Goal: Task Accomplishment & Management: Complete application form

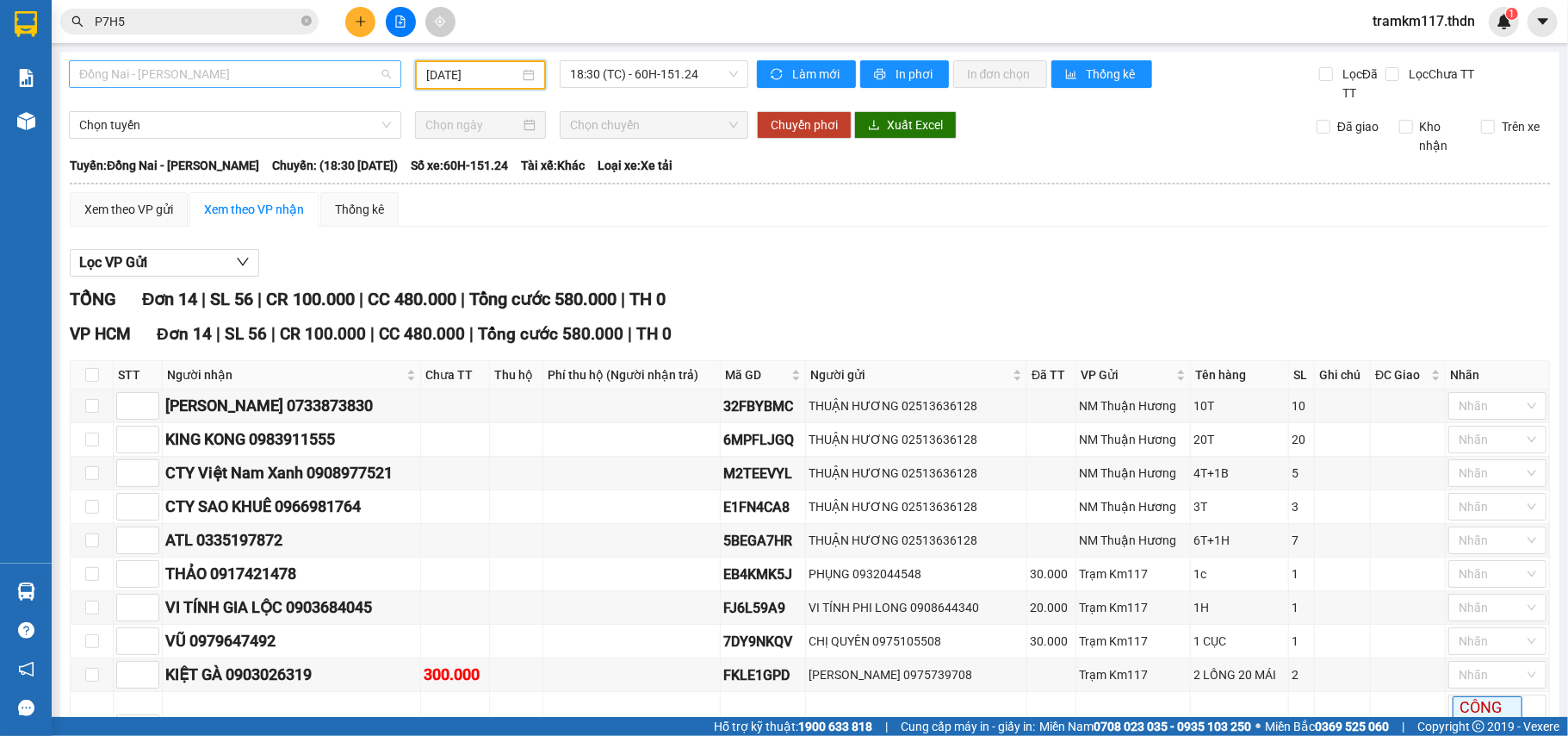
click at [294, 80] on span "Đồng Nai - [PERSON_NAME]" at bounding box center [235, 74] width 311 height 26
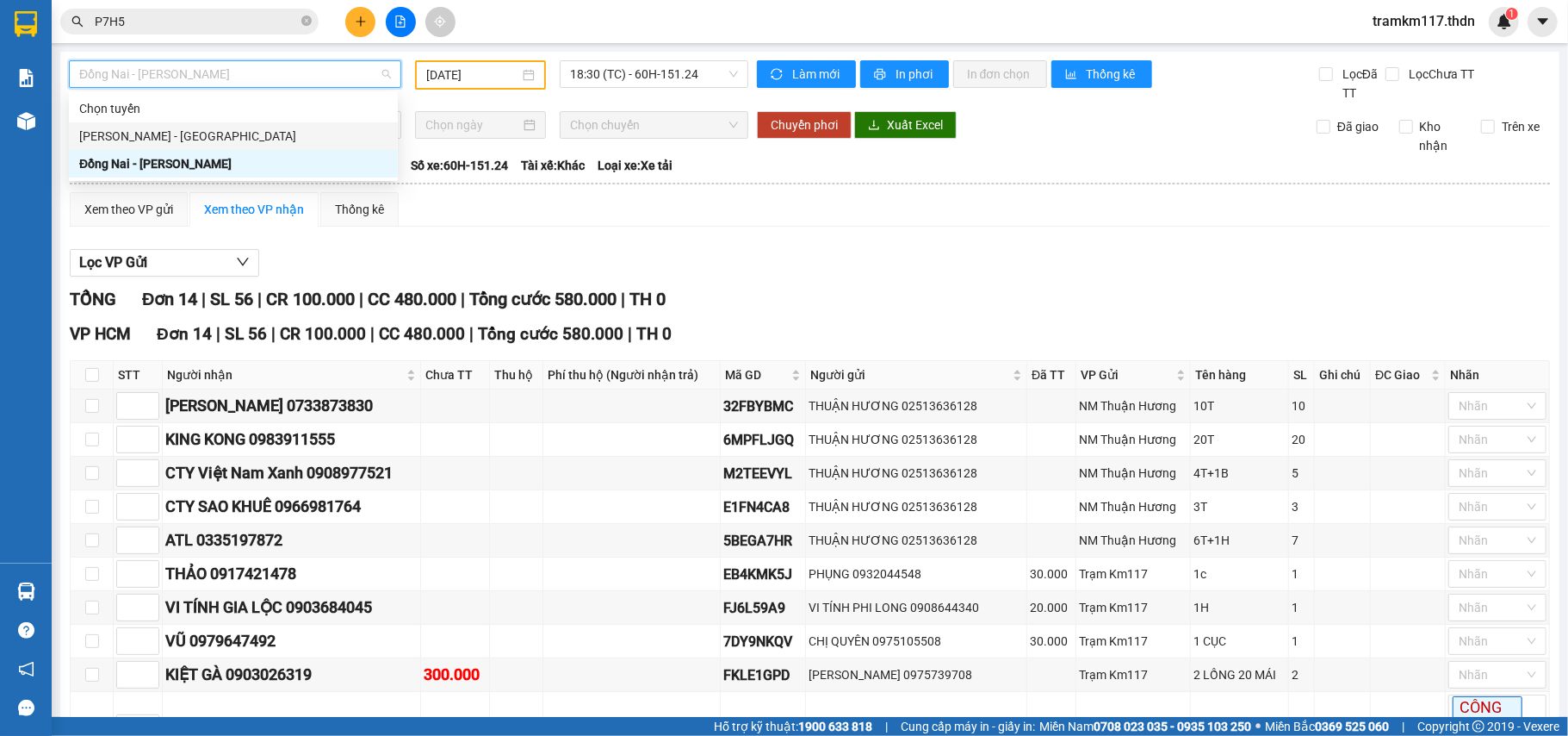
click at [179, 132] on div "[PERSON_NAME] - [GEOGRAPHIC_DATA]" at bounding box center [234, 136] width 308 height 19
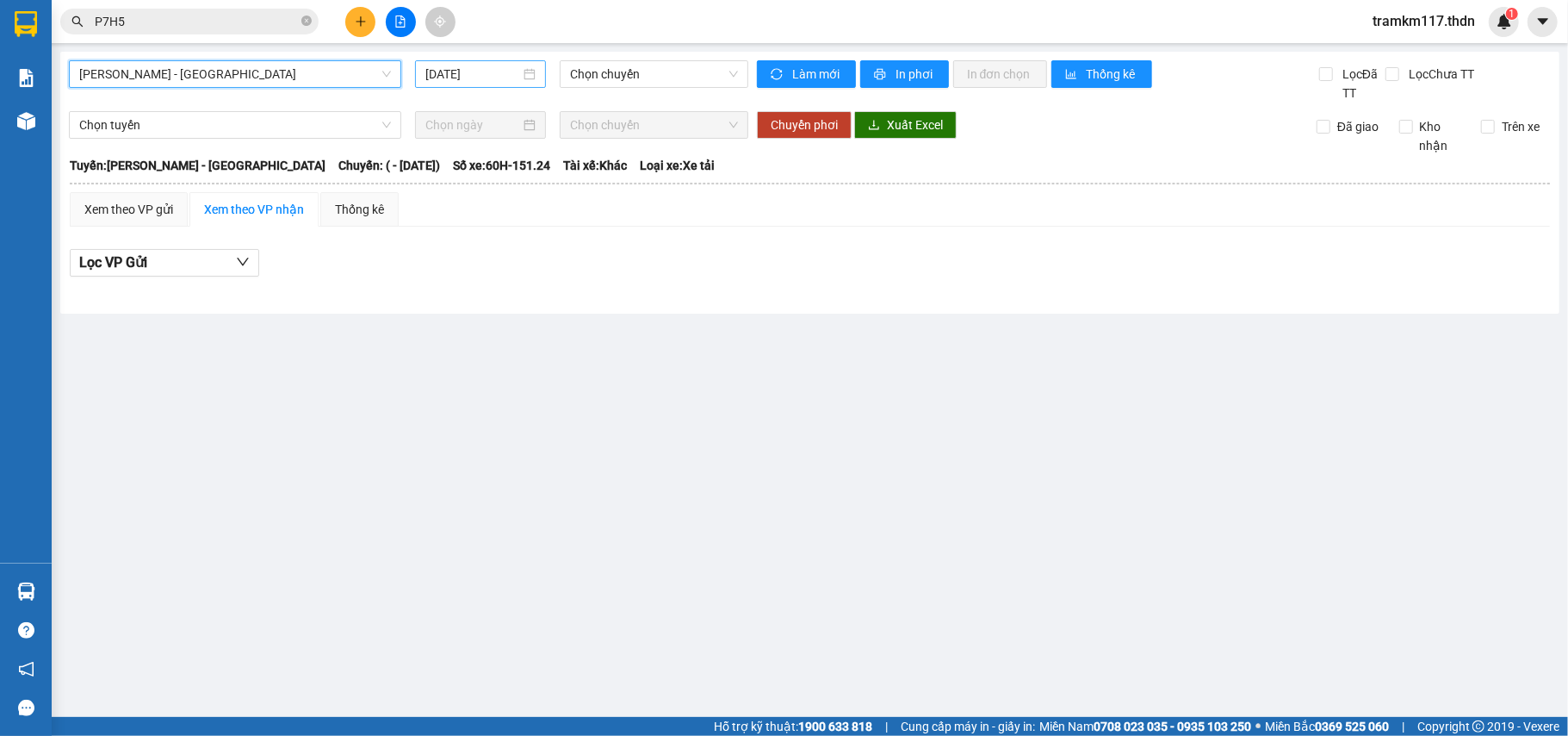
click at [496, 73] on input "[DATE]" at bounding box center [472, 74] width 95 height 19
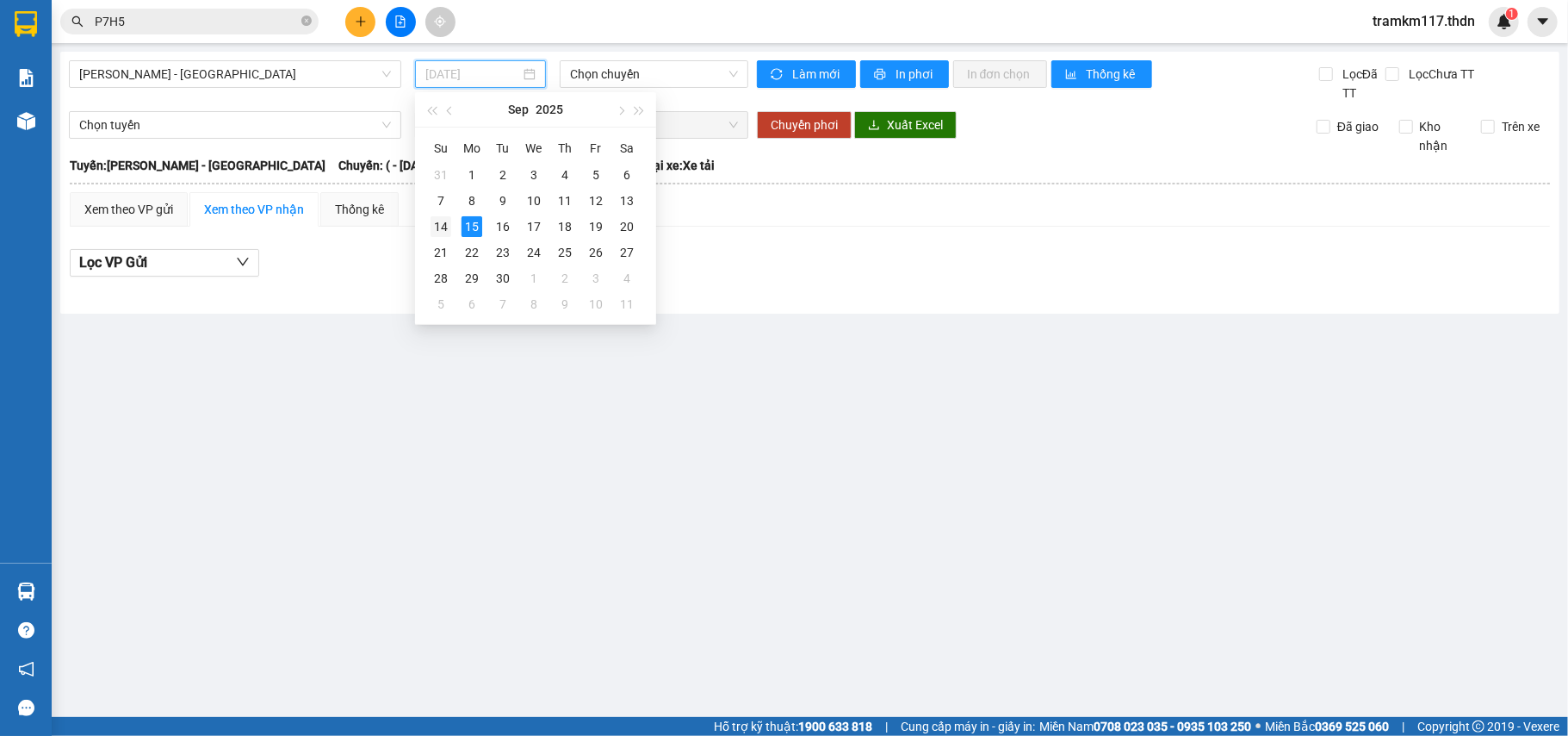
click at [445, 218] on div "14" at bounding box center [442, 227] width 21 height 21
type input "[DATE]"
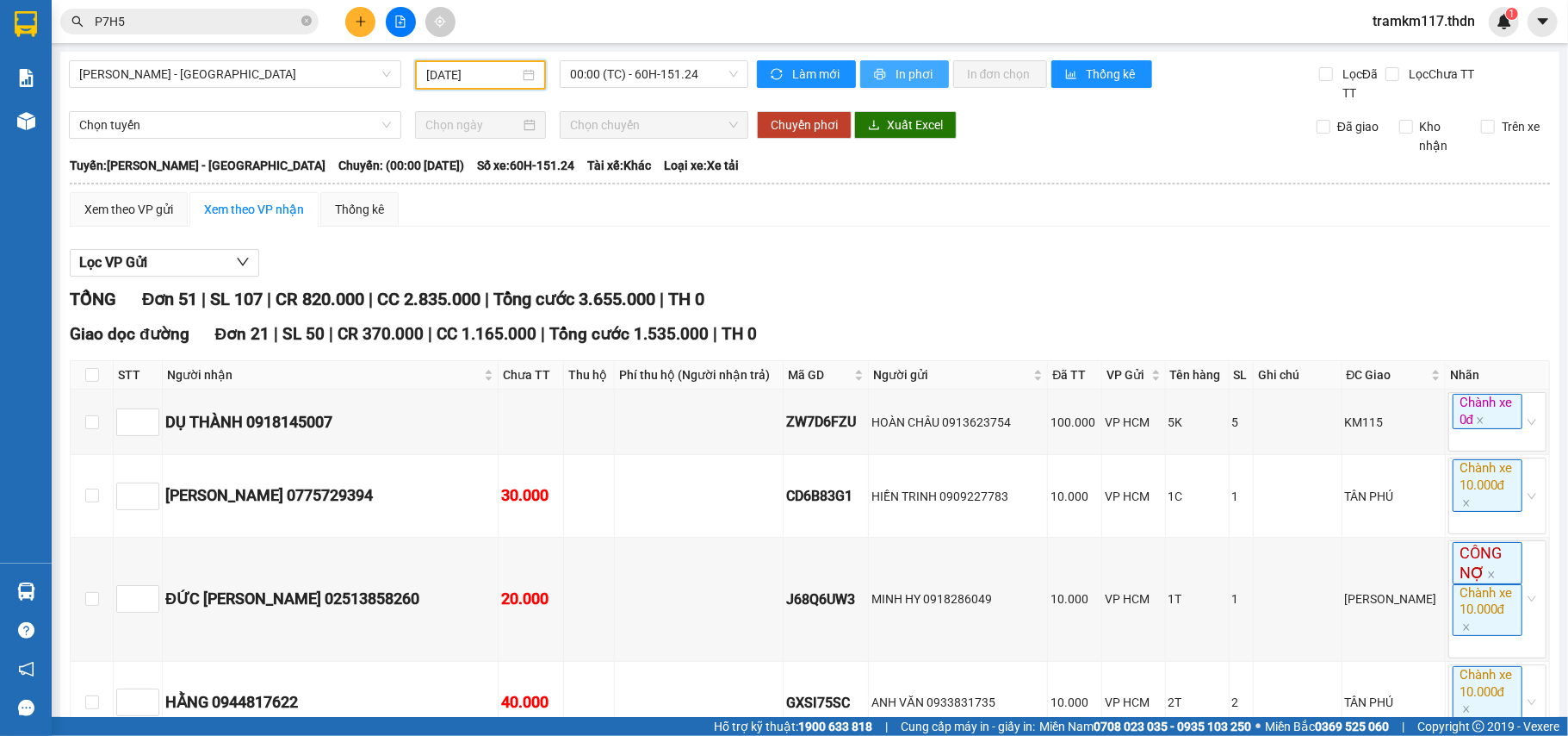
click at [896, 70] on span "In phơi" at bounding box center [915, 74] width 39 height 19
click at [896, 80] on span "In phơi" at bounding box center [915, 74] width 39 height 19
click at [243, 67] on span "[PERSON_NAME] - [GEOGRAPHIC_DATA]" at bounding box center [235, 74] width 311 height 26
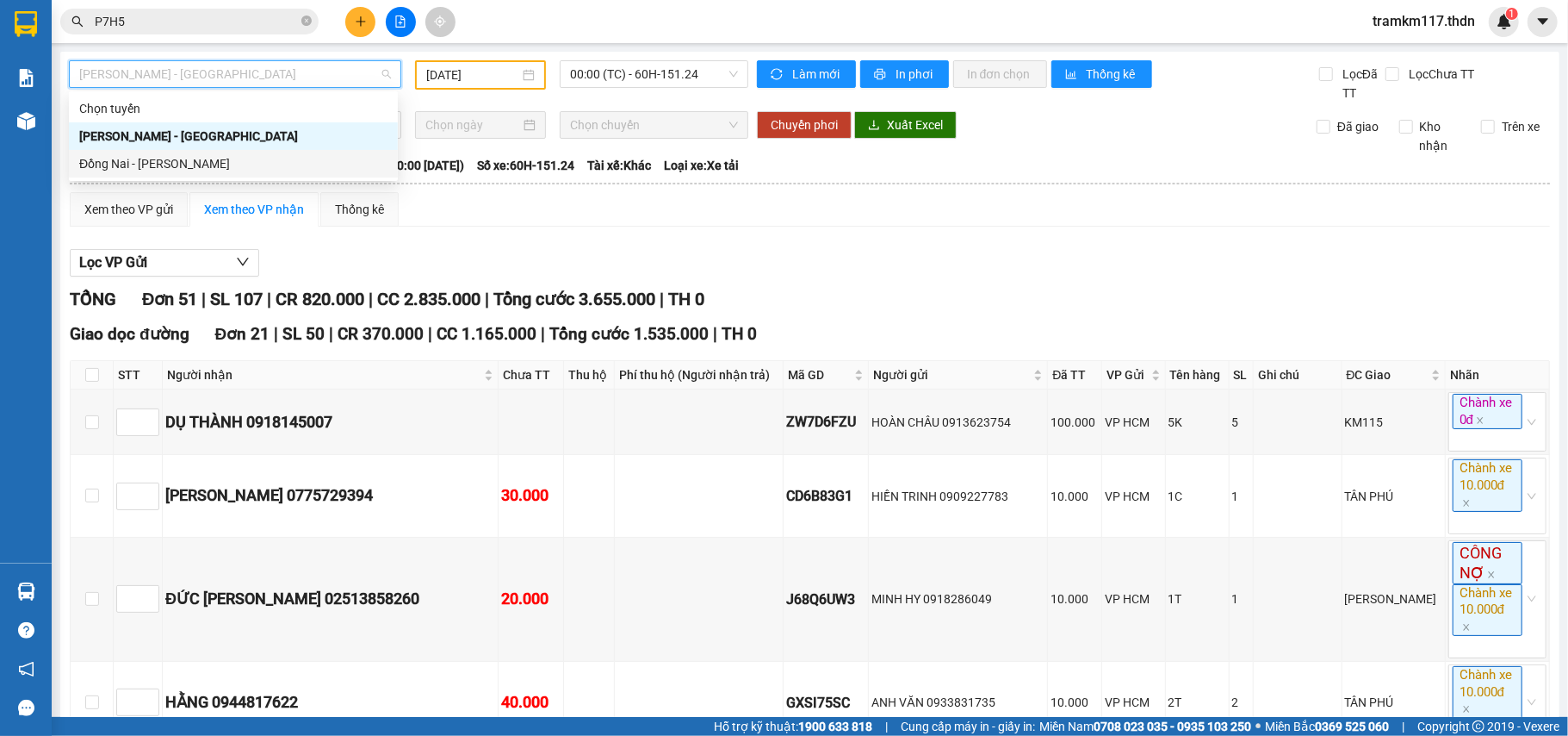
click at [114, 157] on div "Đồng Nai - [PERSON_NAME]" at bounding box center [234, 164] width 308 height 19
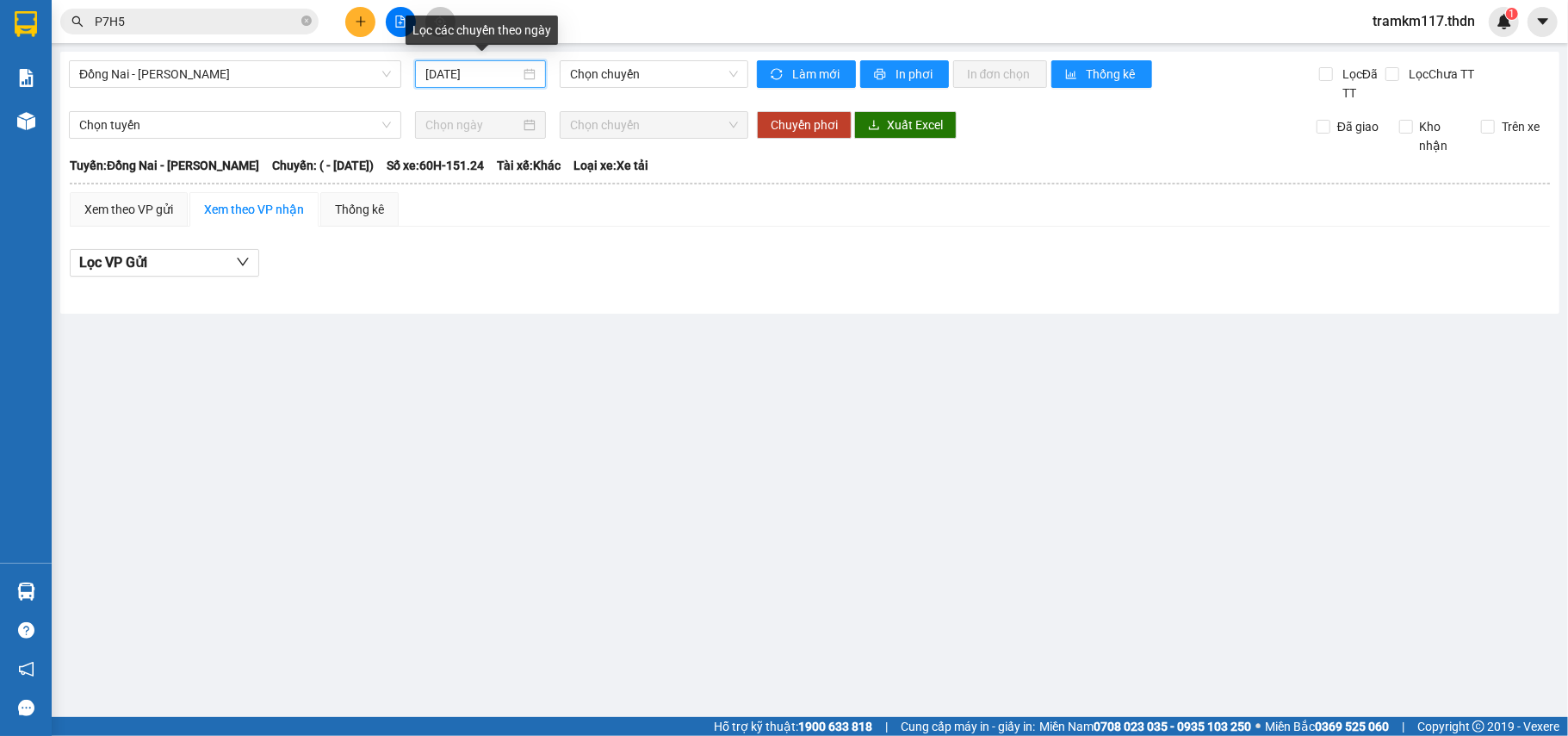
click at [476, 73] on input "[DATE]" at bounding box center [472, 74] width 95 height 19
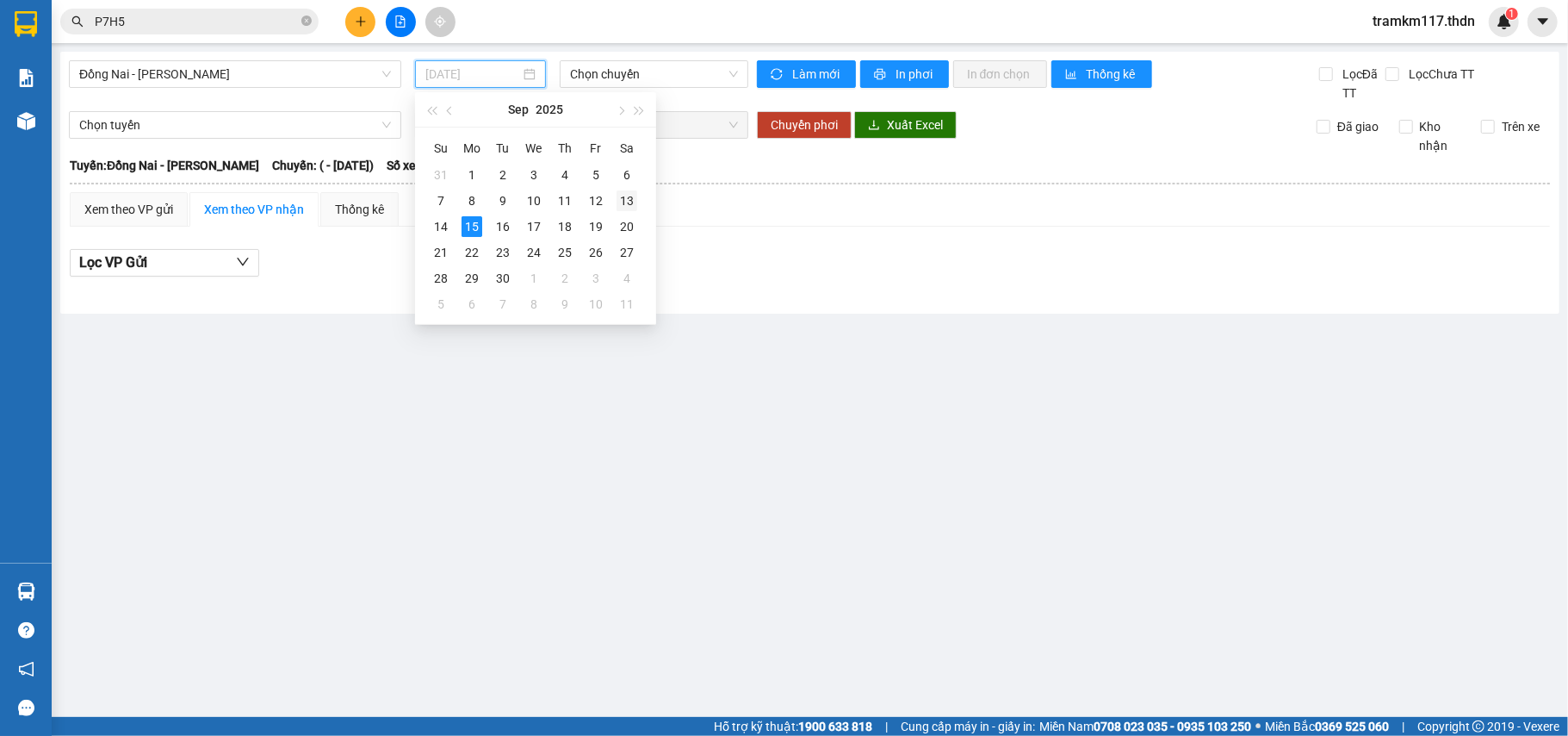
click at [634, 200] on div "13" at bounding box center [627, 201] width 21 height 21
type input "[DATE]"
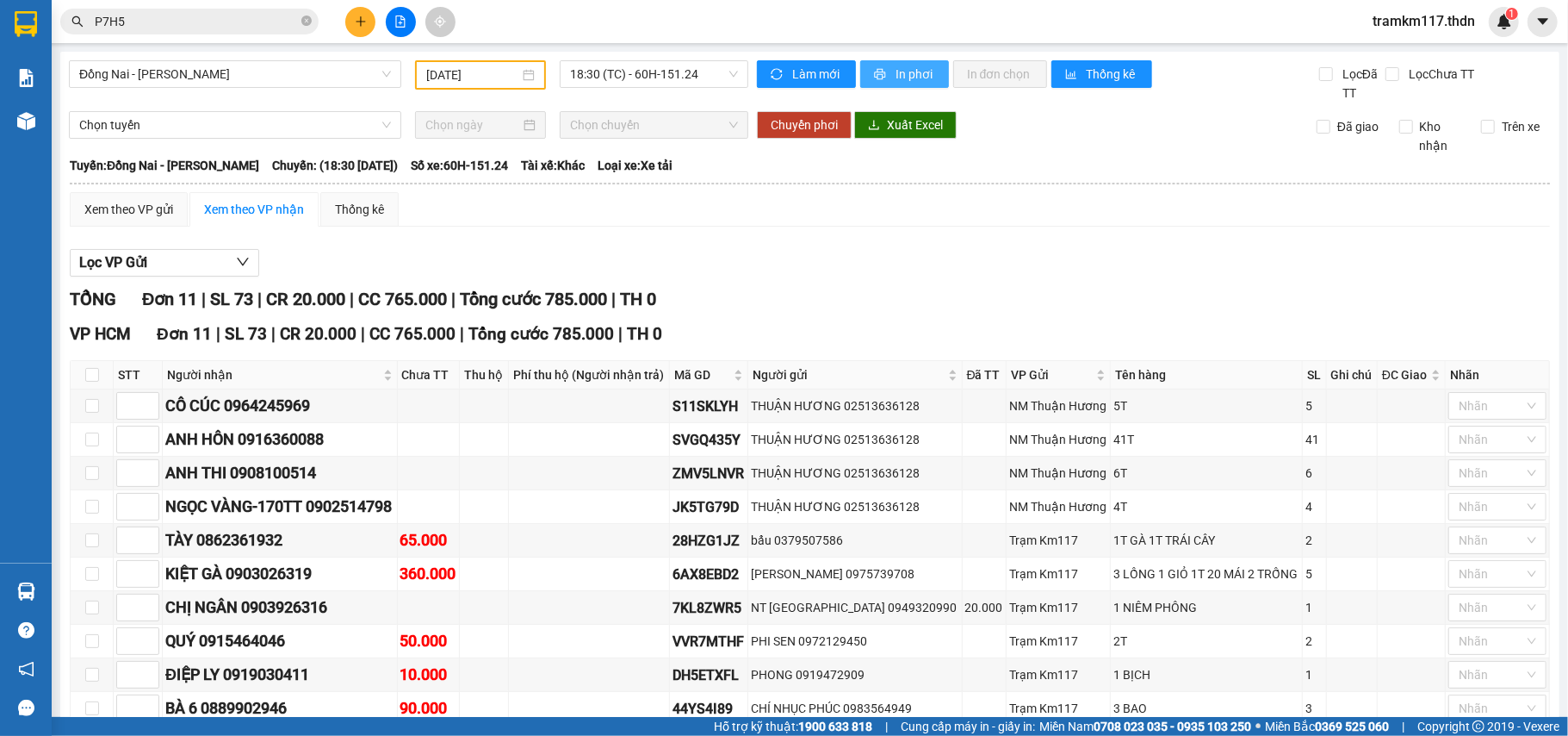
click at [897, 64] on span "In phơi" at bounding box center [915, 74] width 39 height 19
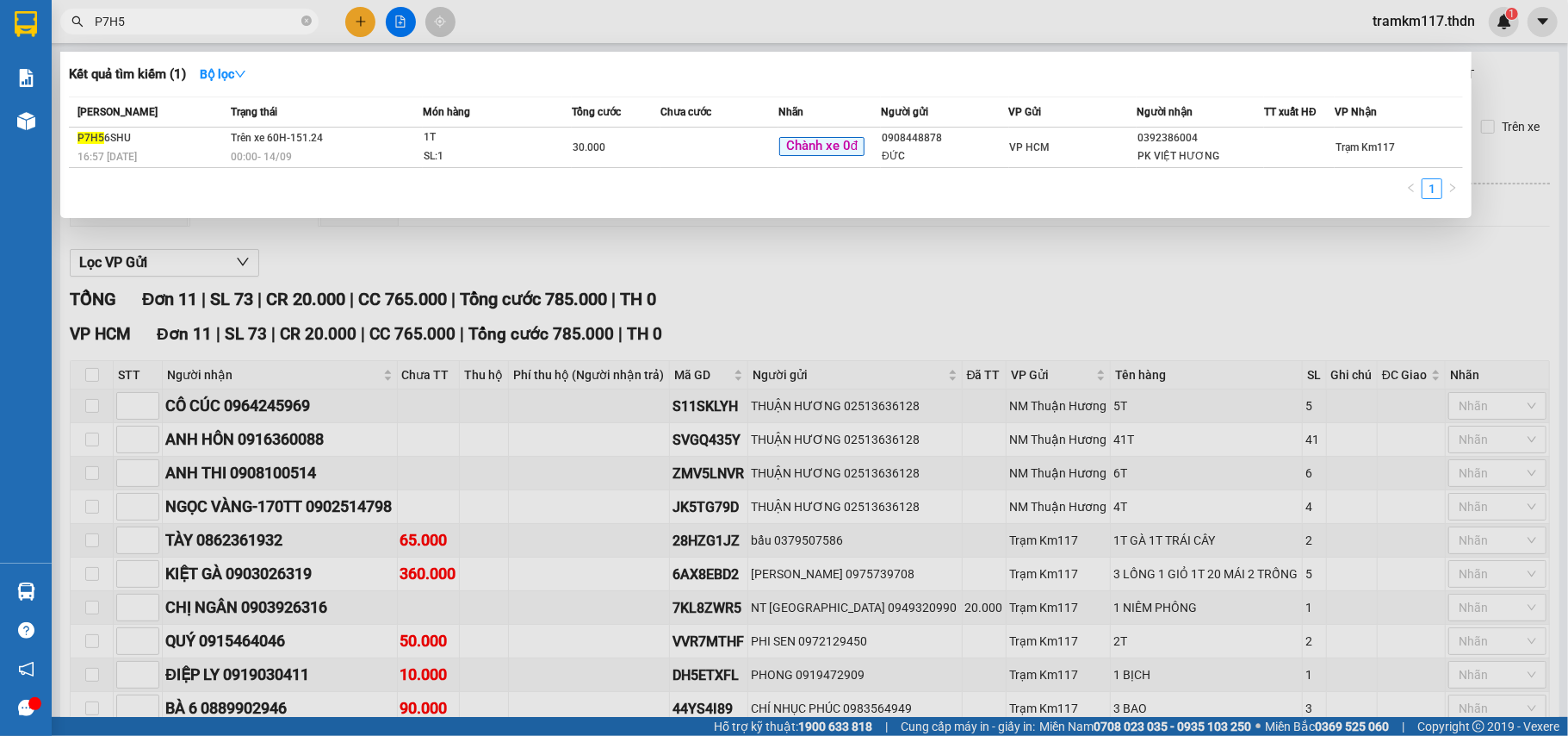
click at [190, 24] on input "P7H5" at bounding box center [196, 22] width 203 height 19
type input "P"
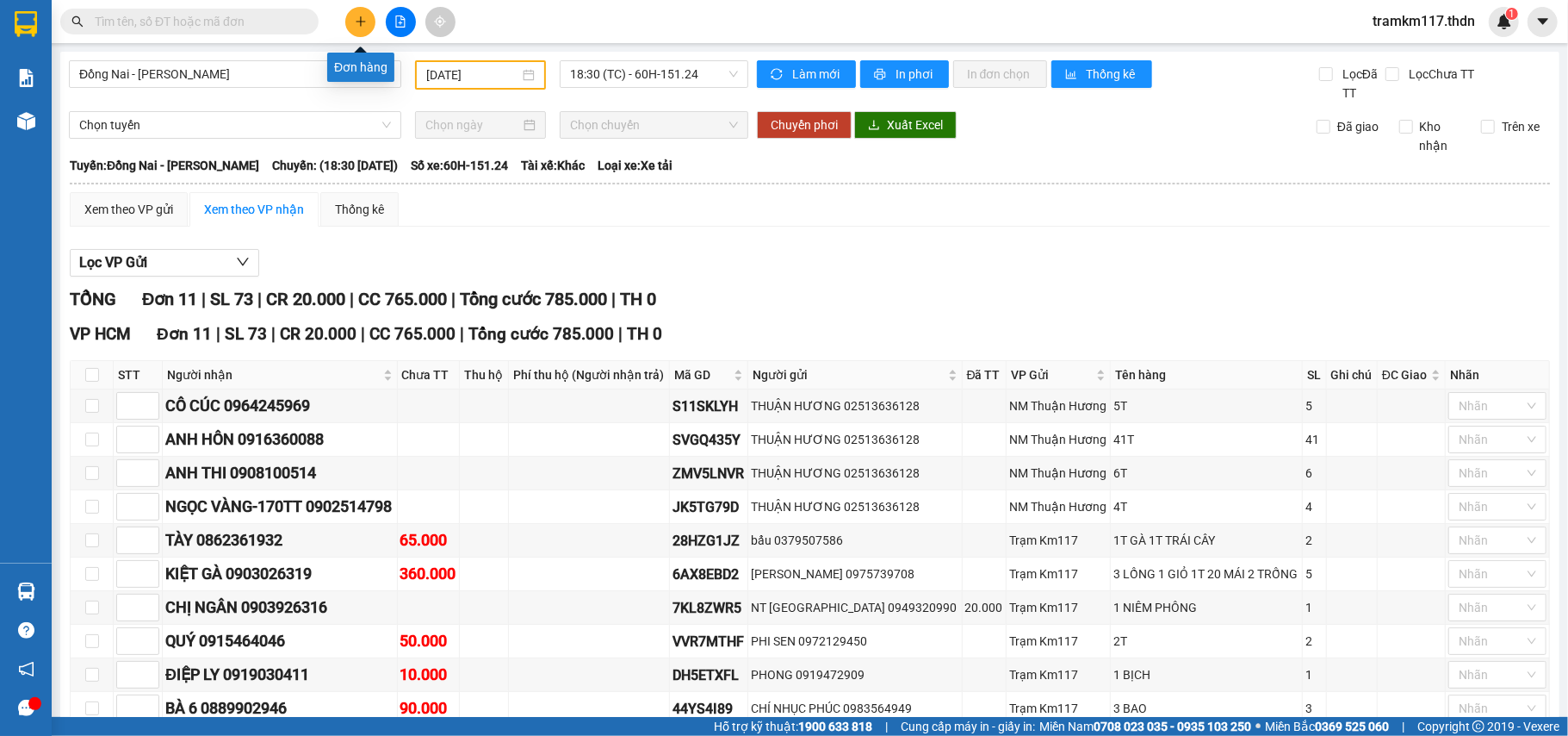
click at [362, 25] on icon "plus" at bounding box center [360, 21] width 12 height 12
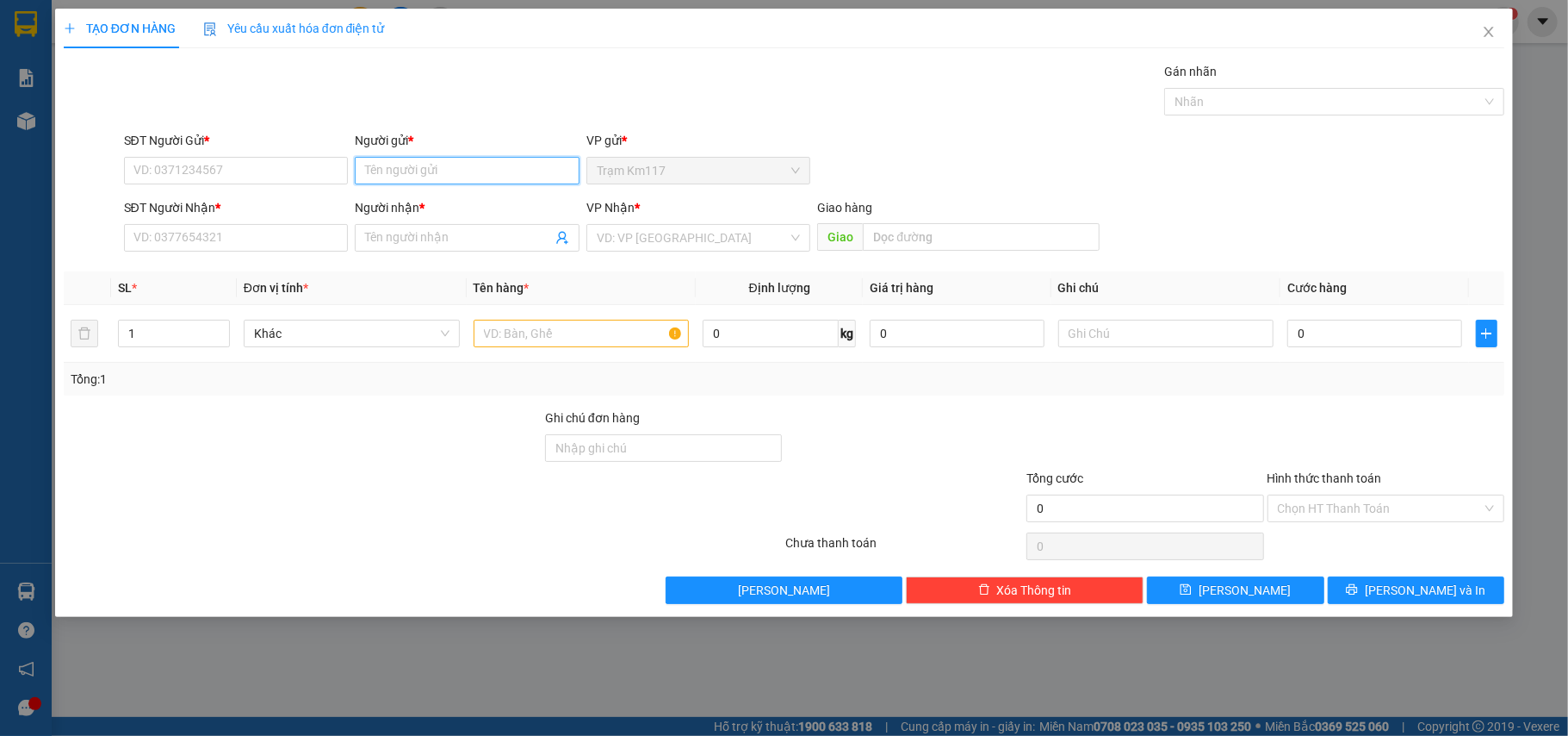
click at [399, 170] on input "Người gửi *" at bounding box center [466, 171] width 225 height 28
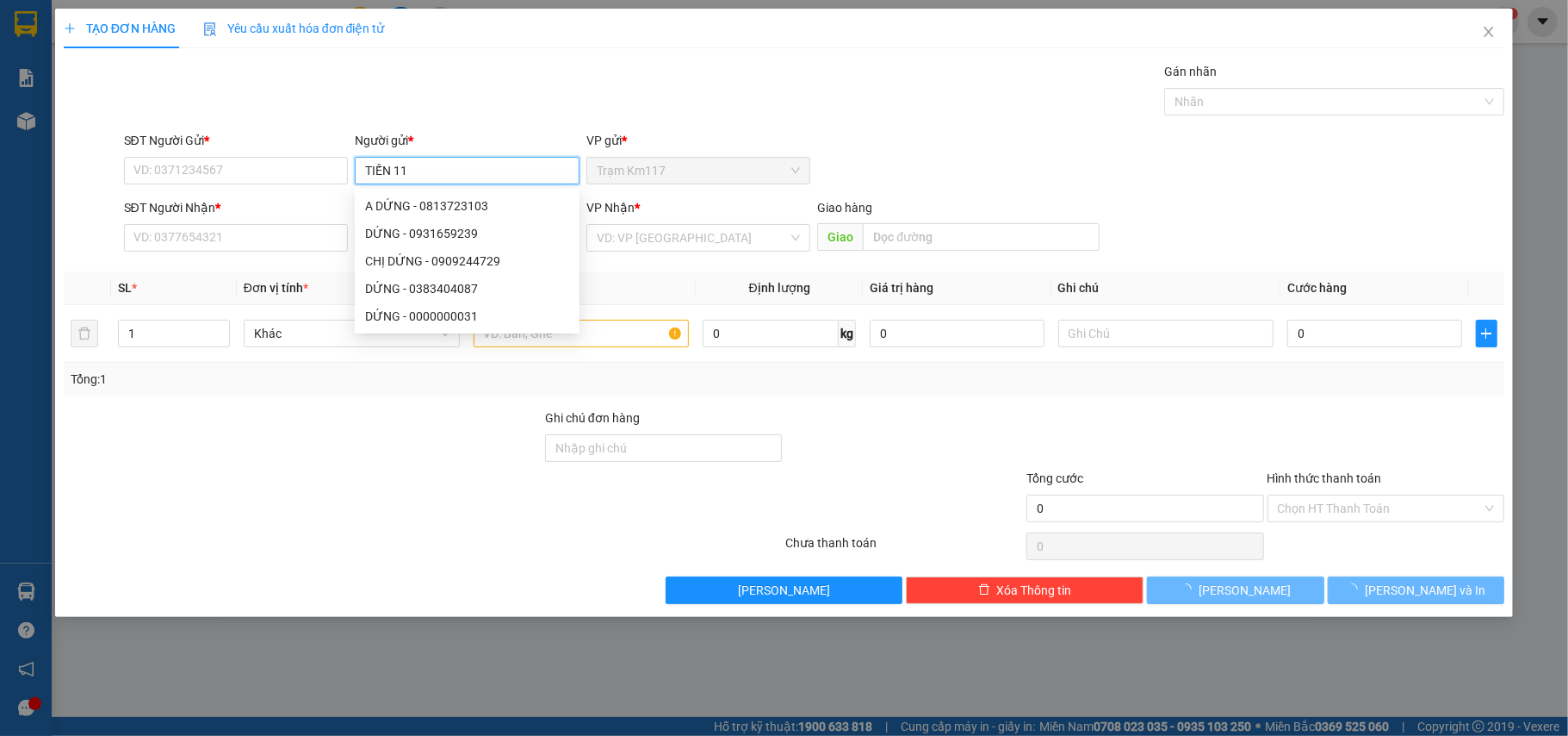
type input "TIẾN 114"
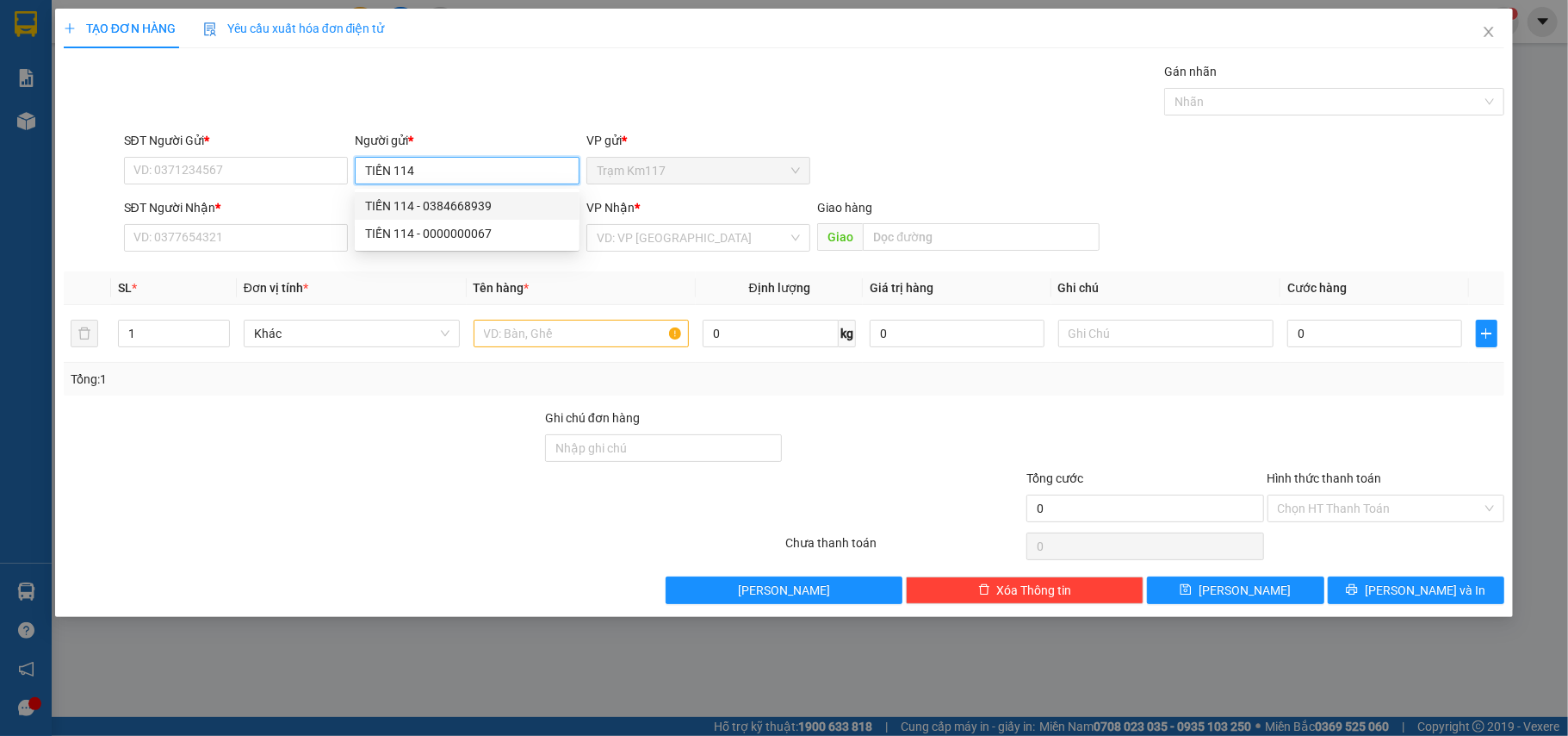
click at [443, 207] on div "TIẾN 114 - 0384668939" at bounding box center [466, 206] width 204 height 19
type input "0384668939"
type input "TIẾN 114"
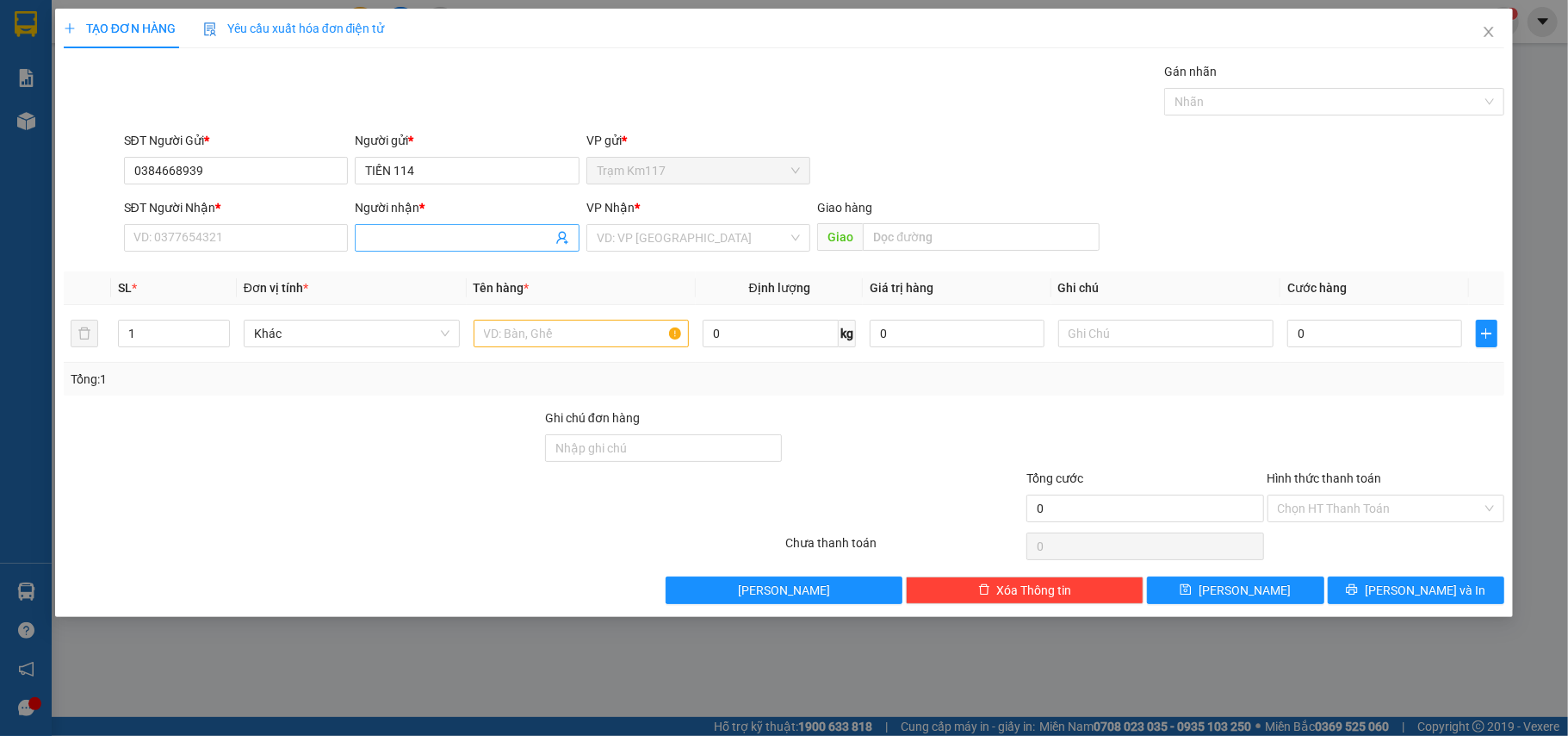
click at [562, 239] on icon "user-add" at bounding box center [562, 238] width 13 height 13
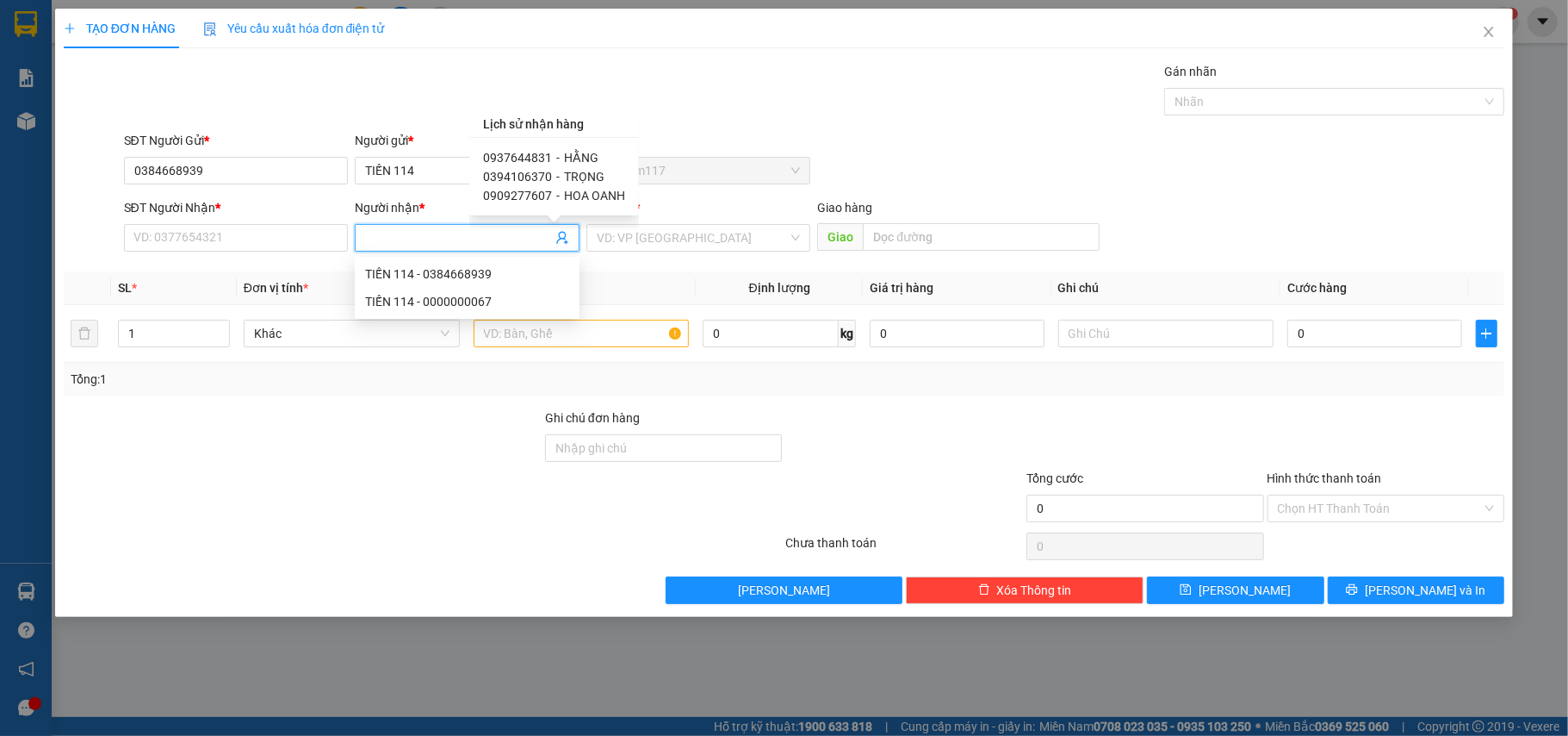
click at [564, 173] on span "TRỌNG" at bounding box center [584, 176] width 40 height 13
type input "0394106370"
type input "TRỌNG"
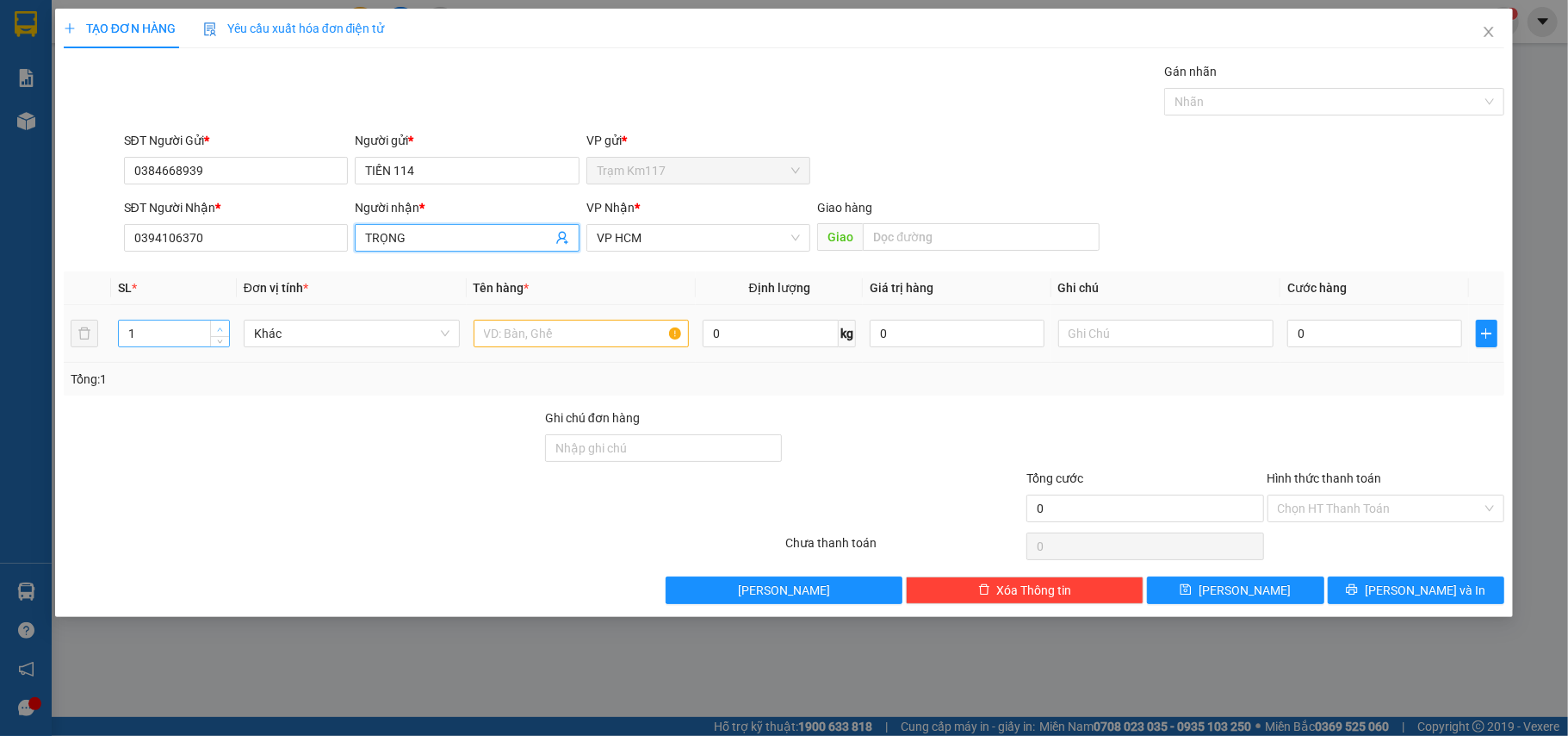
type input "2"
click at [218, 331] on icon "up" at bounding box center [219, 330] width 5 height 4
click at [579, 336] on input "text" at bounding box center [582, 334] width 216 height 28
click at [1334, 332] on input "0" at bounding box center [1375, 334] width 174 height 28
type input "5"
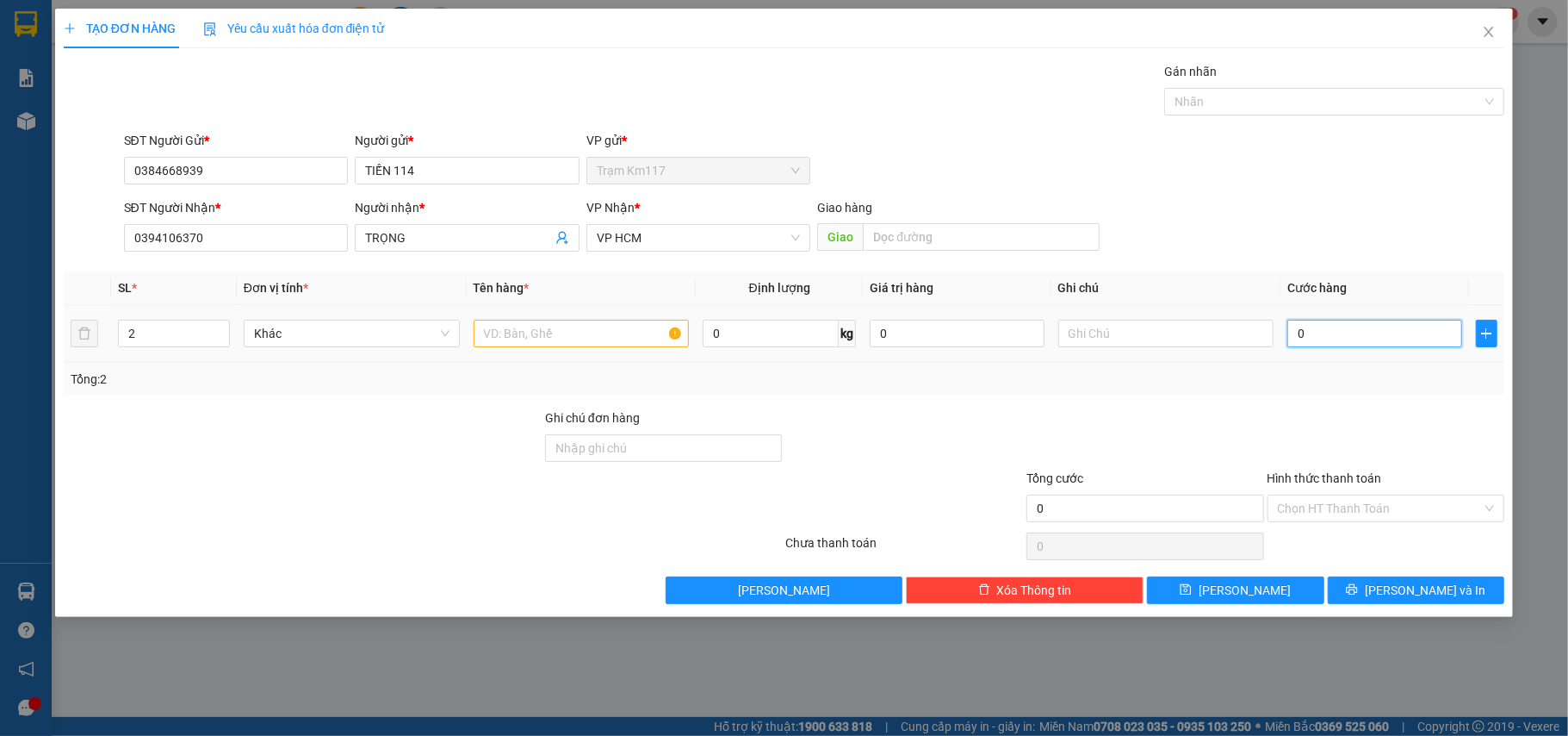
type input "5"
type input "50"
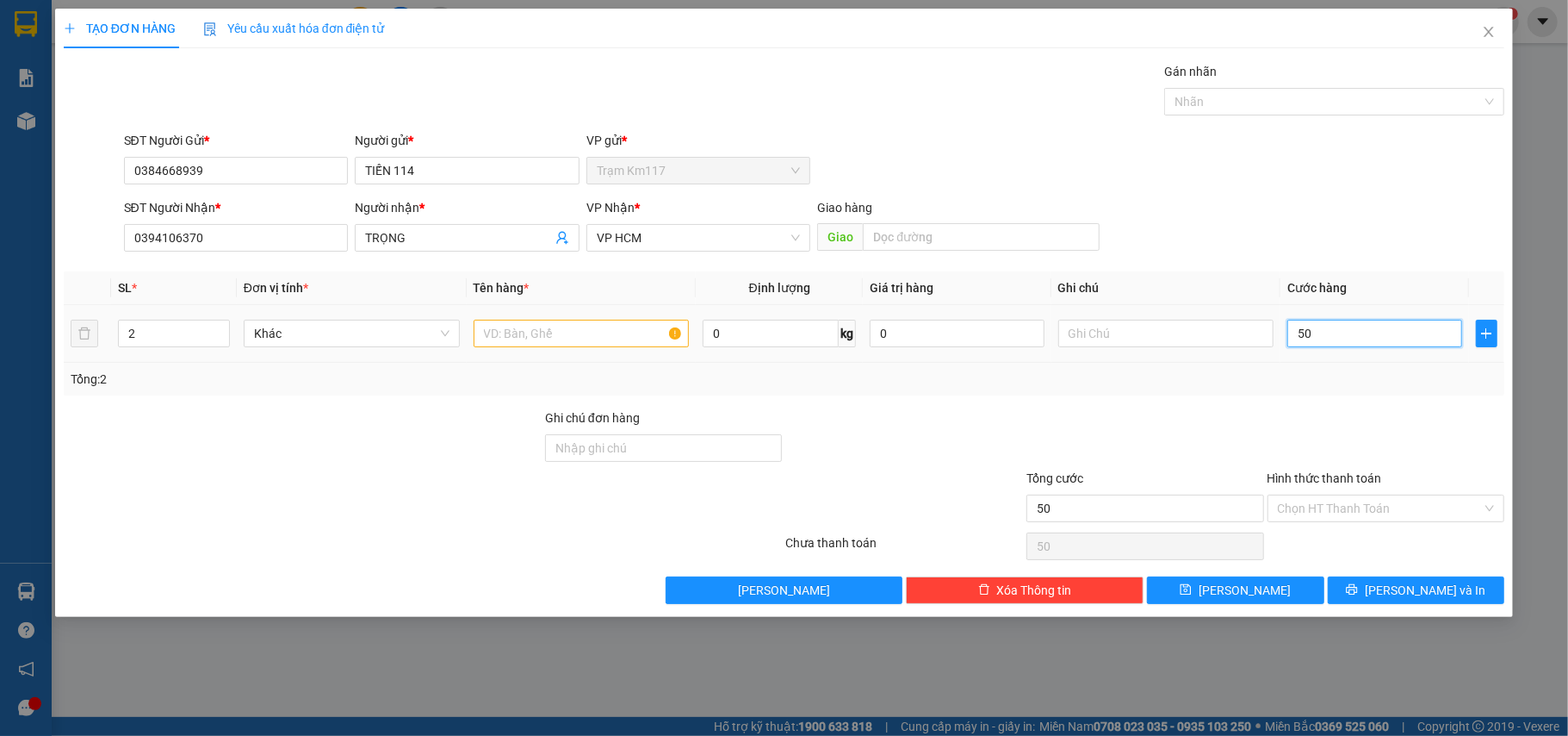
type input "500"
type input "5.000"
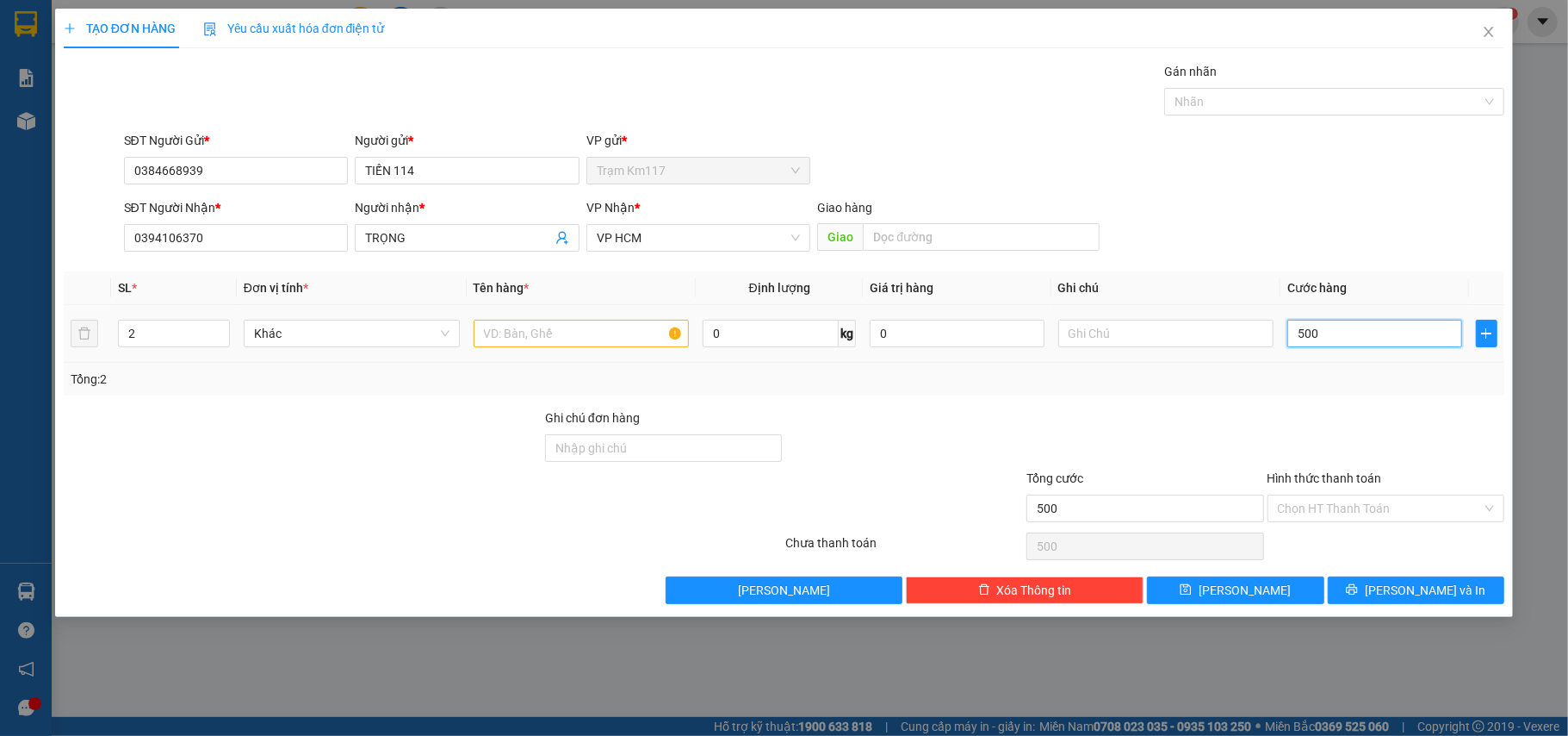
type input "5.000"
type input "50.000"
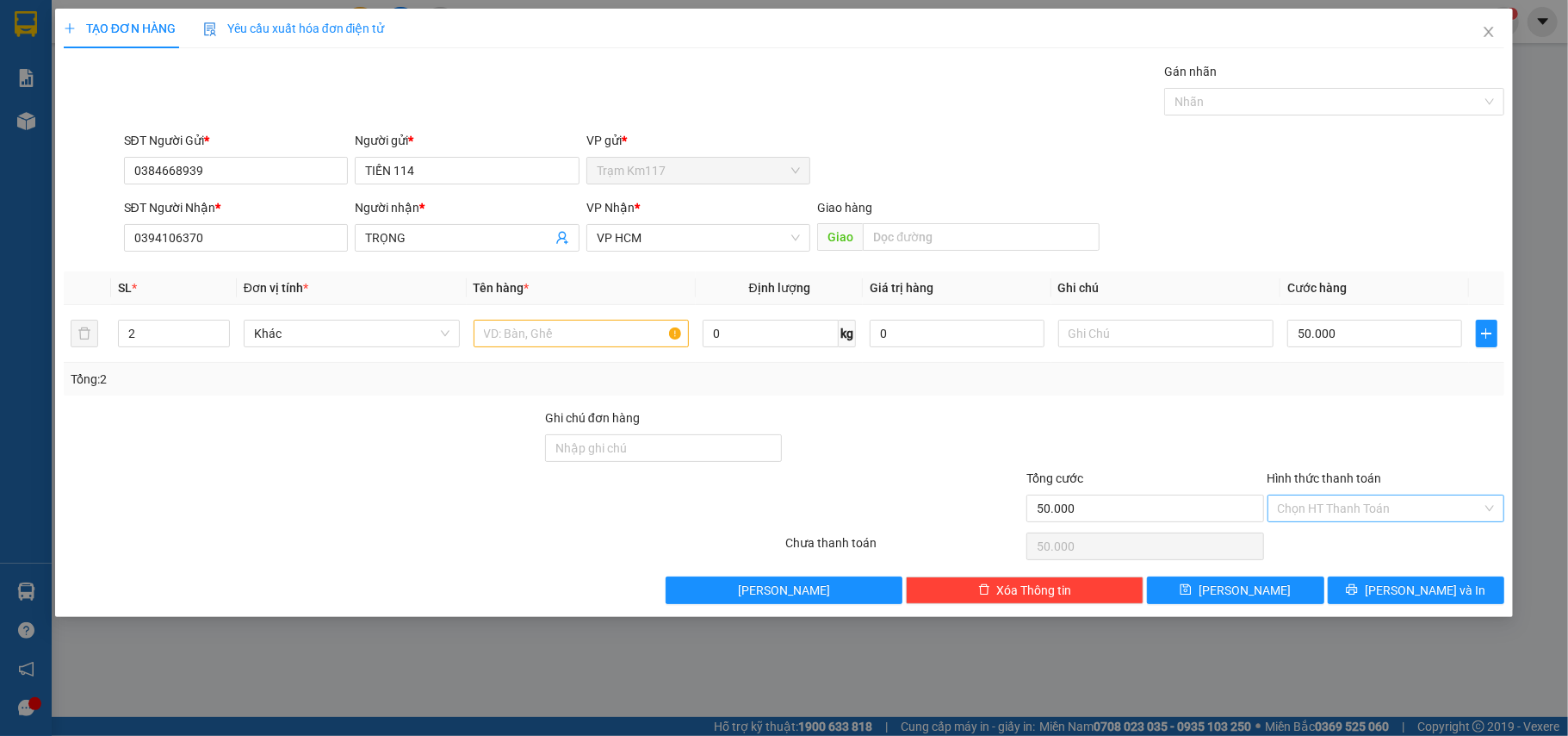
click at [1314, 507] on input "Hình thức thanh toán" at bounding box center [1380, 508] width 205 height 26
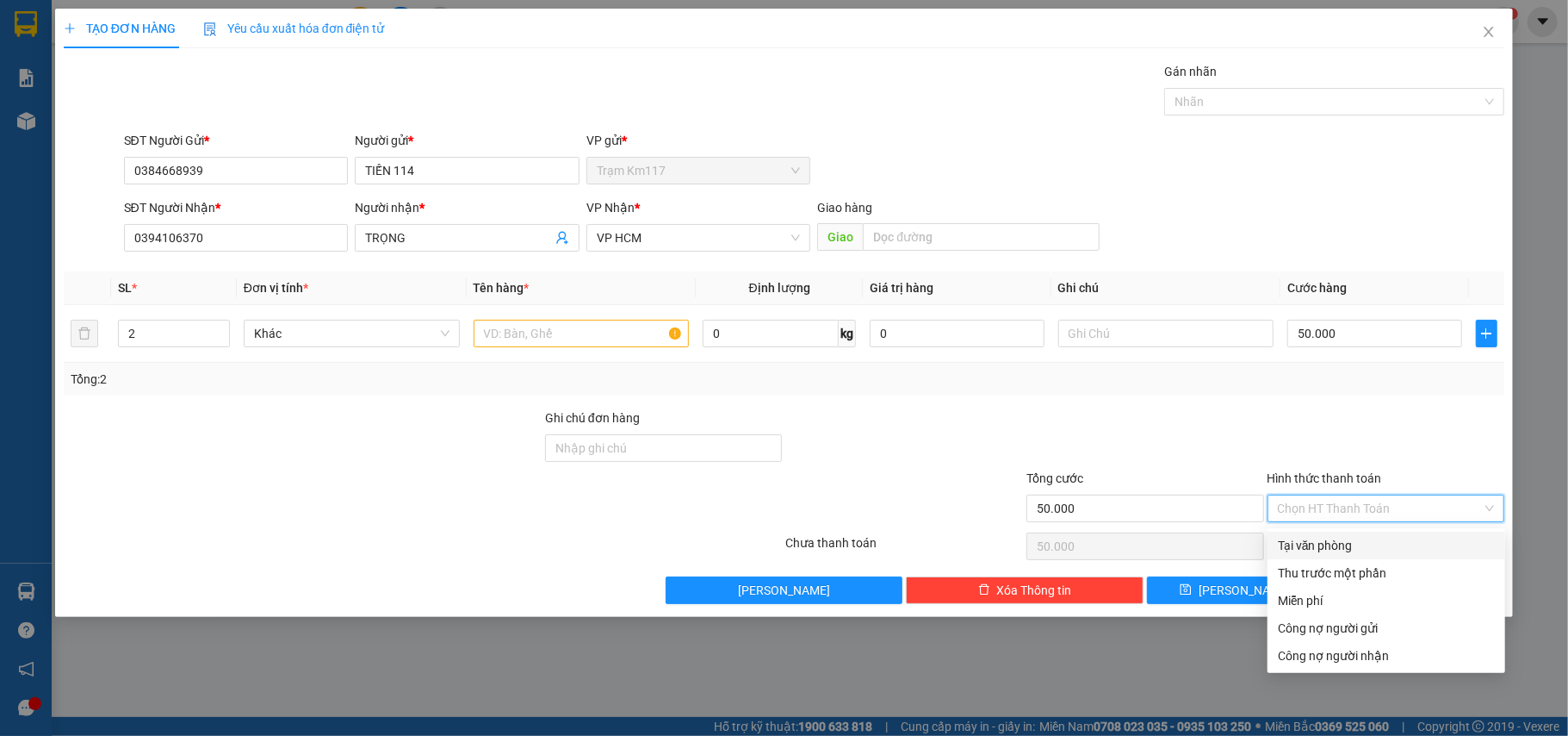
click at [1314, 539] on div "Tại văn phòng" at bounding box center [1386, 545] width 217 height 19
type input "0"
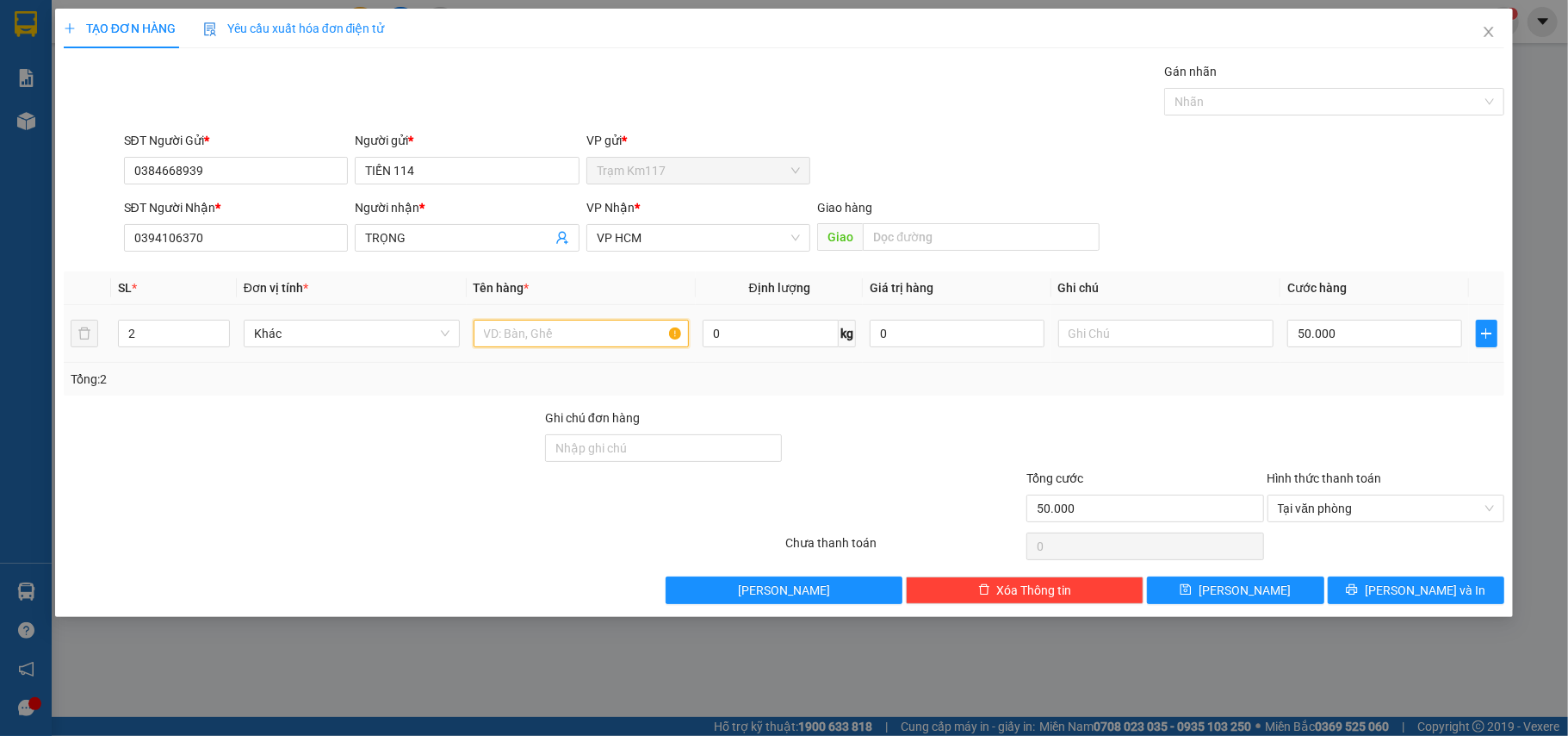
click at [559, 338] on input "text" at bounding box center [582, 334] width 216 height 28
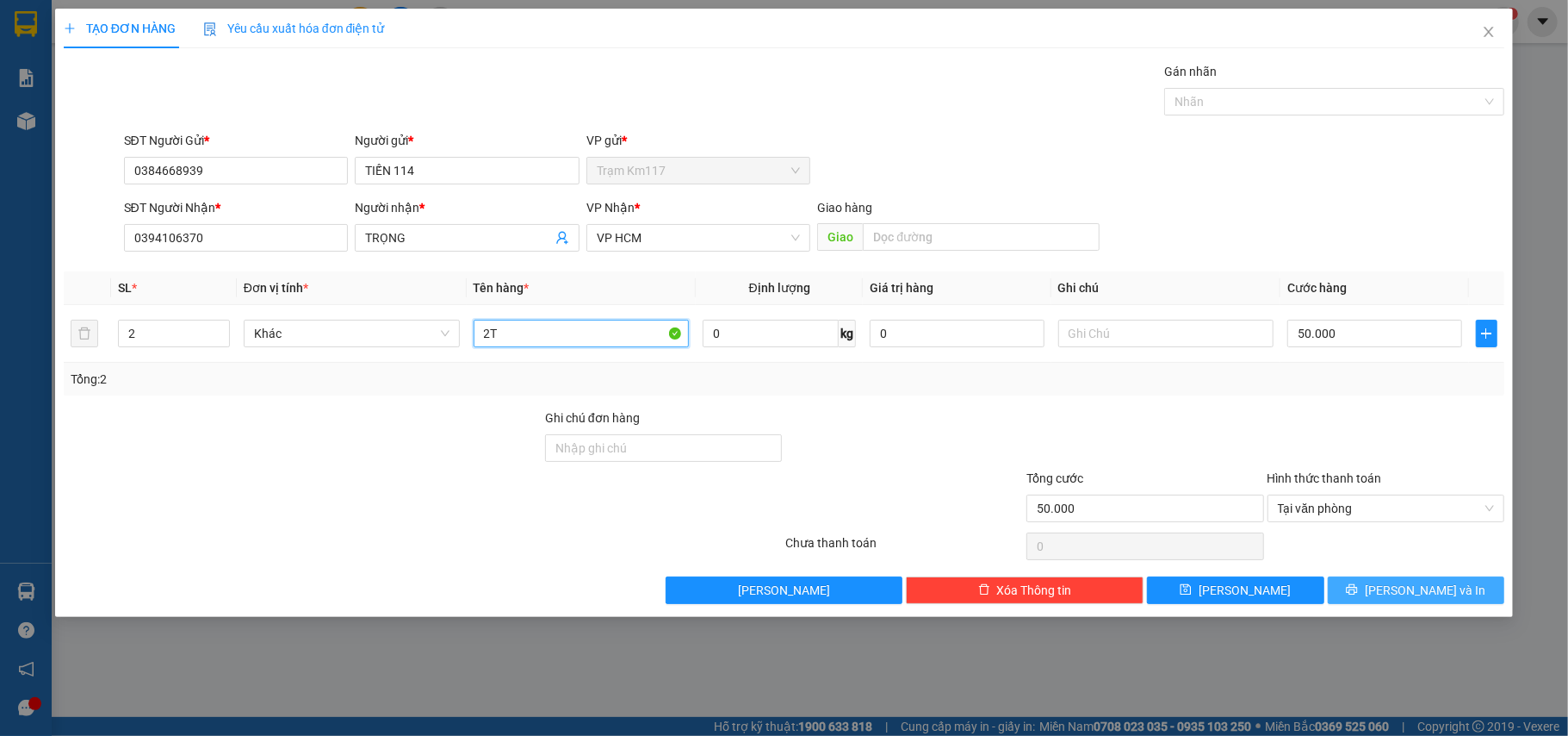
type input "2T"
click at [1358, 587] on icon "printer" at bounding box center [1352, 589] width 12 height 12
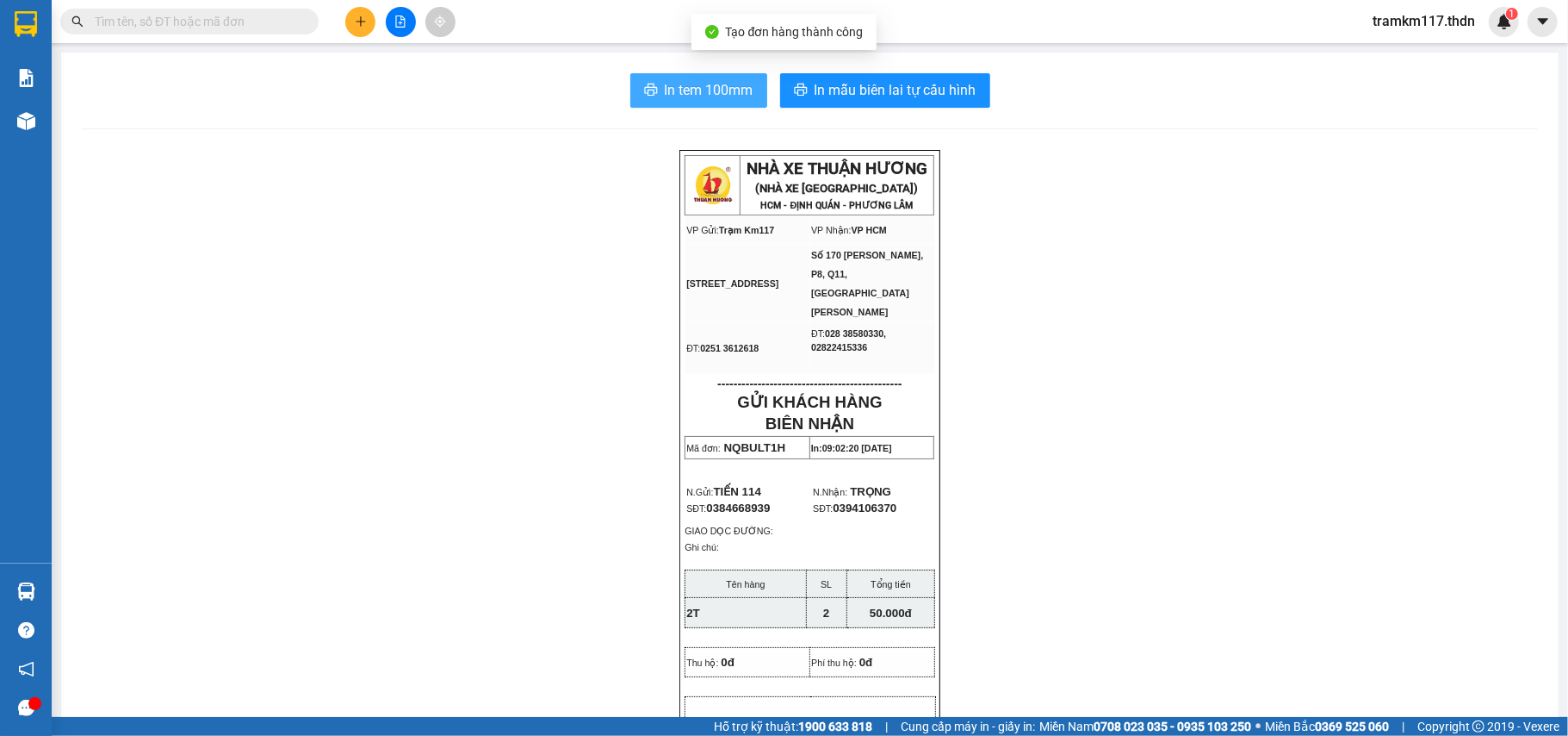
click at [667, 78] on button "In tem 100mm" at bounding box center [698, 90] width 137 height 34
